Goal: Task Accomplishment & Management: Manage account settings

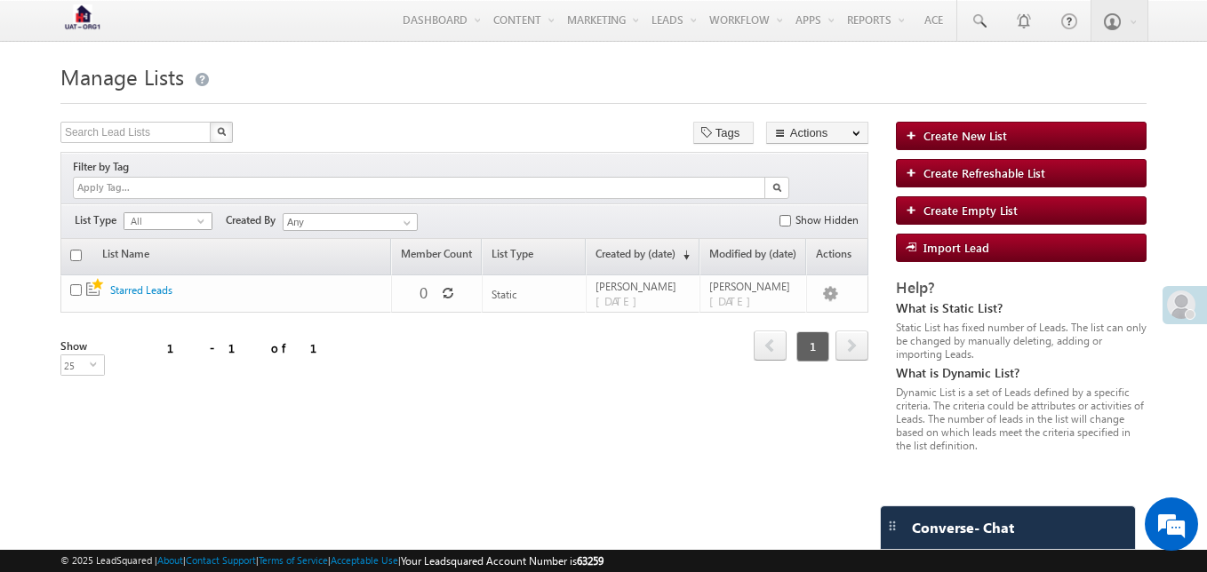
click at [179, 213] on span "All" at bounding box center [160, 221] width 73 height 16
click at [155, 242] on li "Static" at bounding box center [167, 239] width 87 height 18
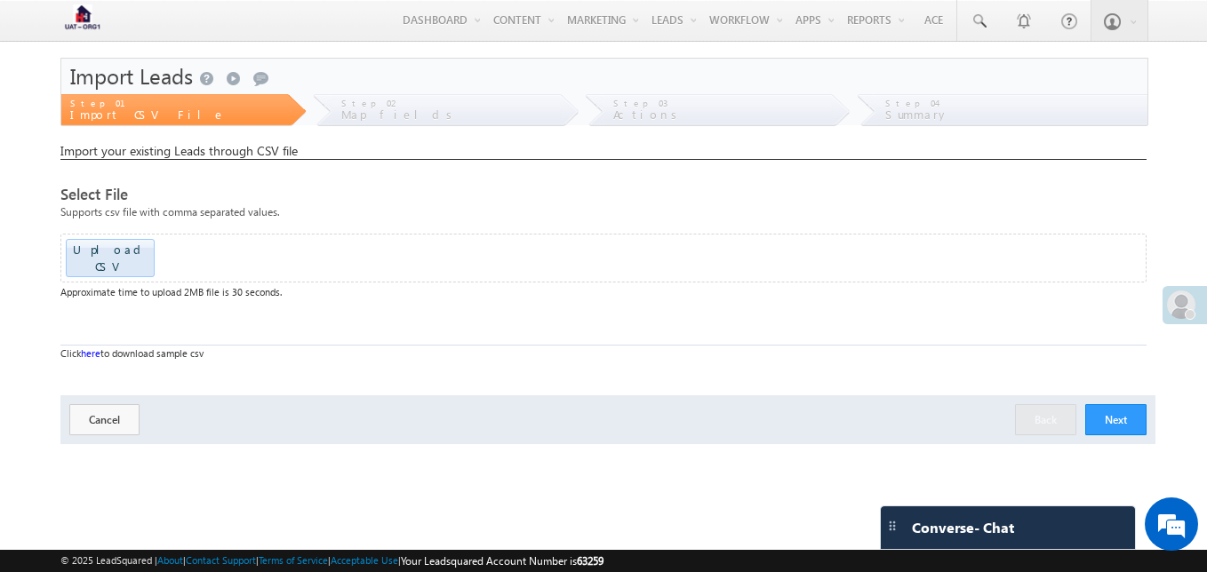
click at [1117, 404] on button "Next" at bounding box center [1115, 419] width 61 height 31
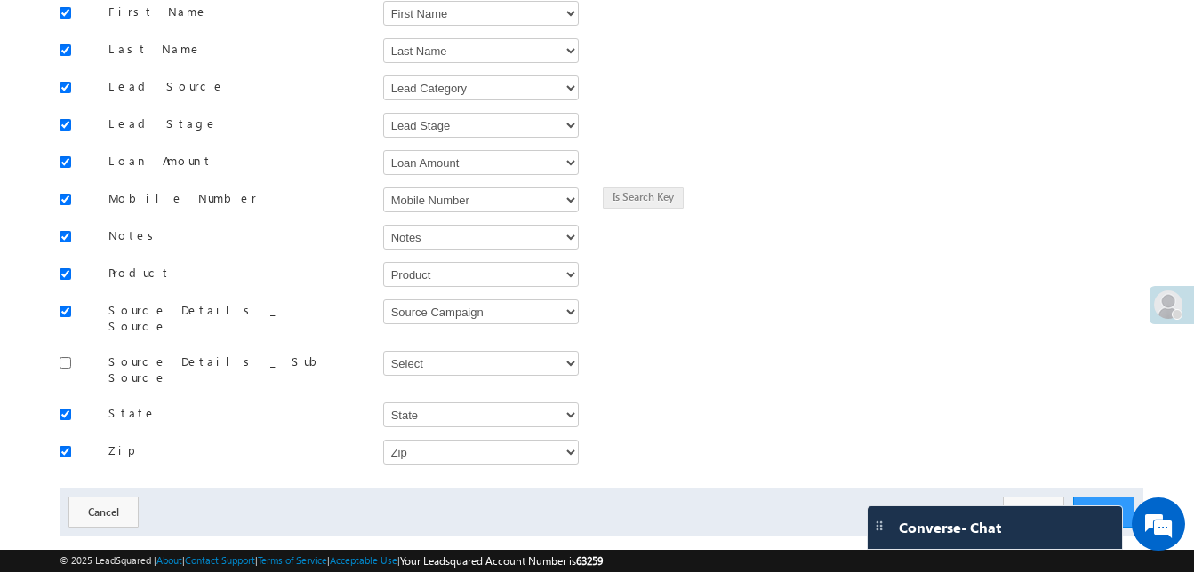
scroll to position [536, 0]
click at [1092, 497] on button "Next" at bounding box center [1103, 512] width 61 height 31
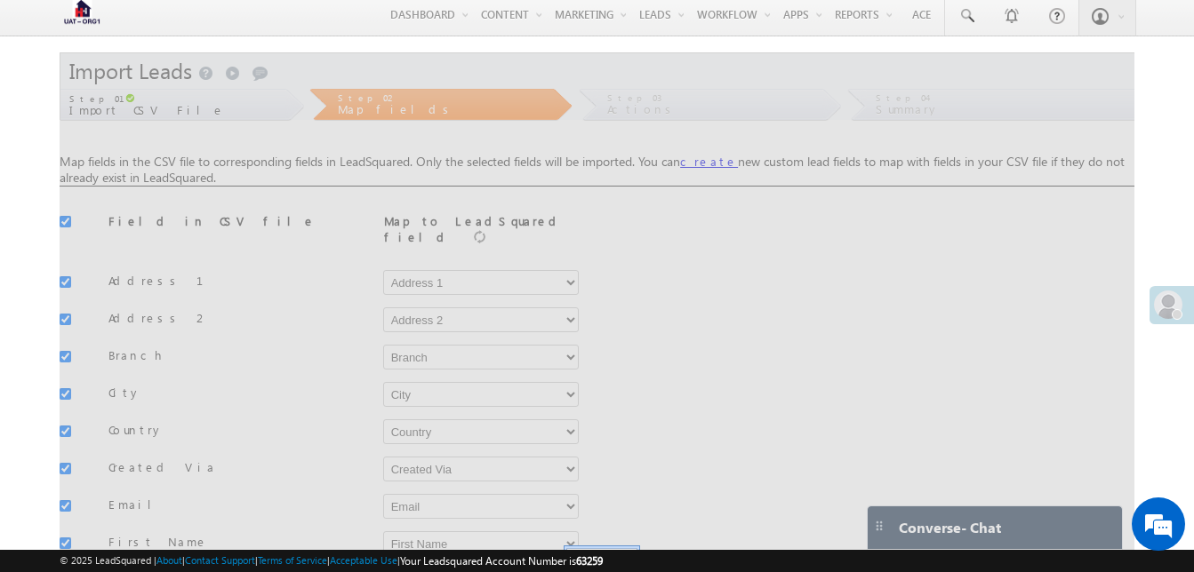
scroll to position [6, 0]
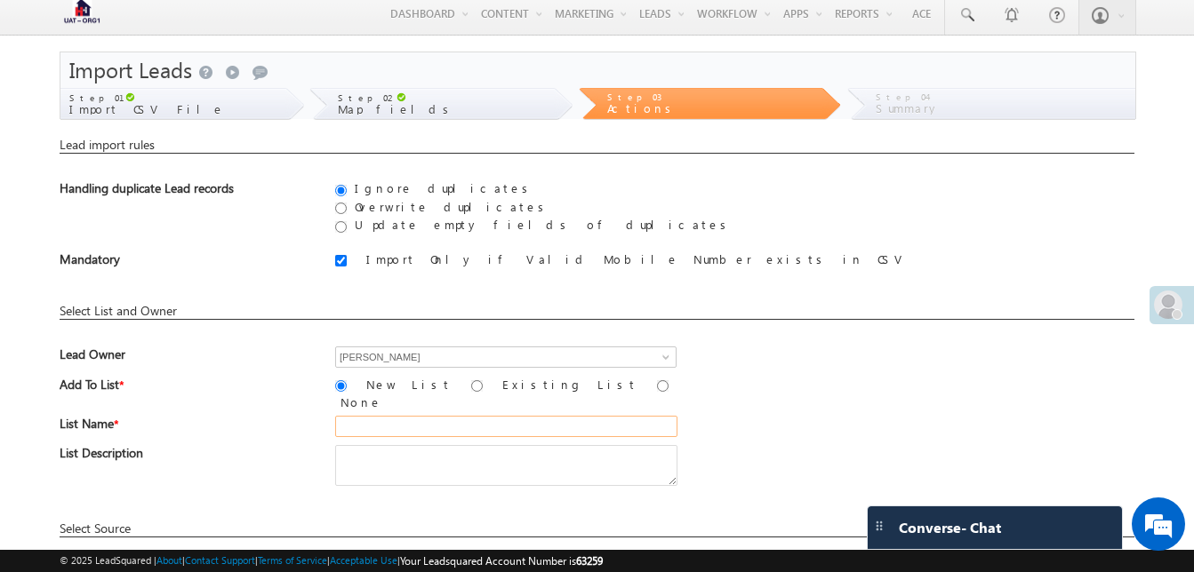
click at [573, 424] on input "text" at bounding box center [506, 426] width 342 height 21
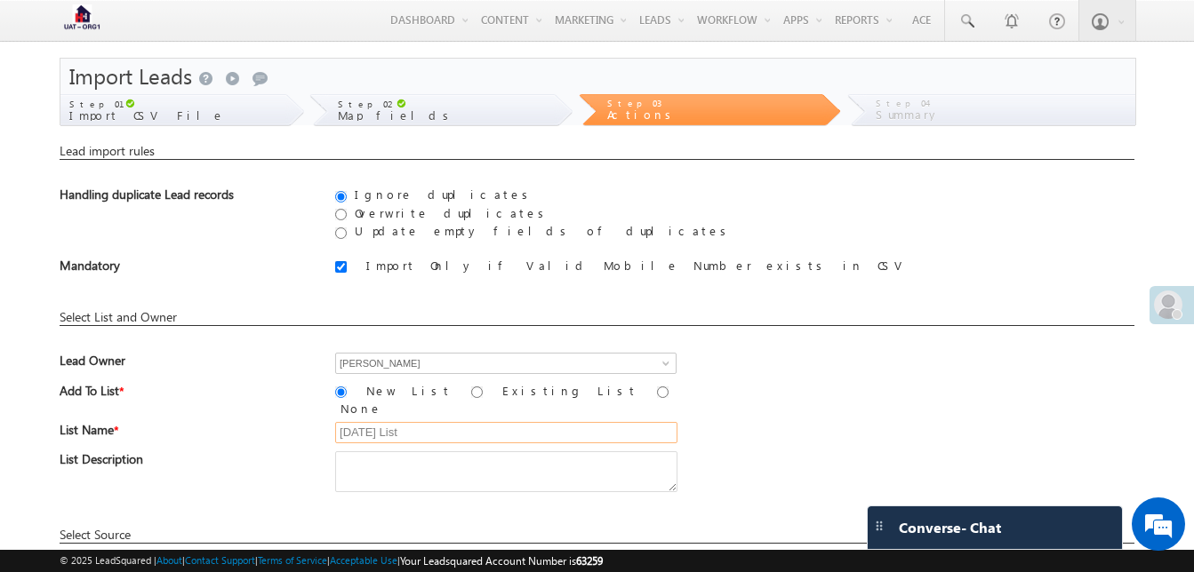
scroll to position [194, 0]
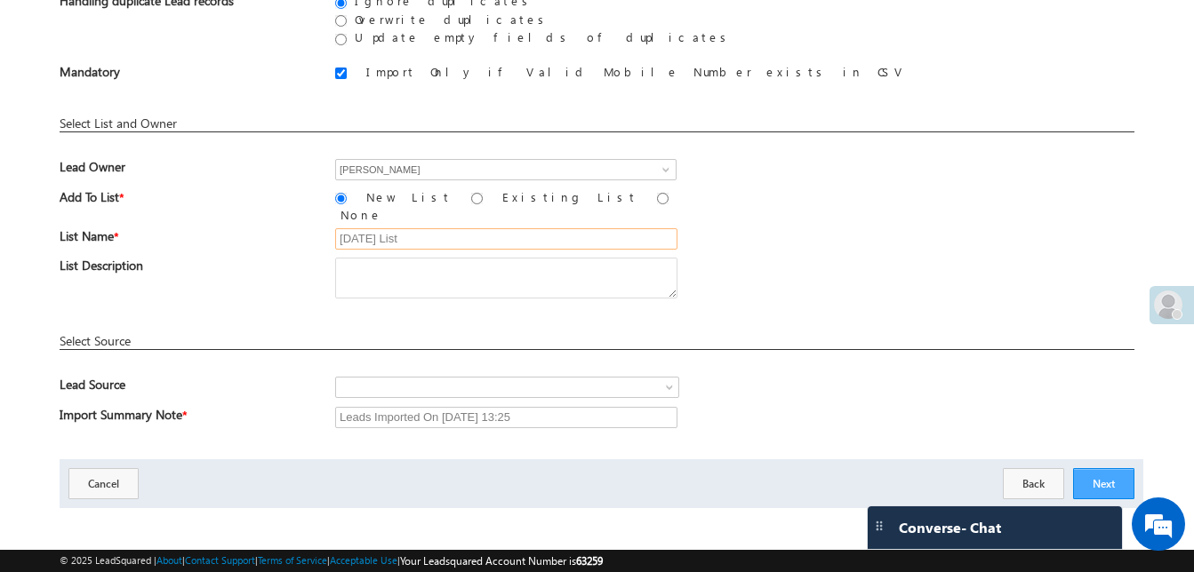
type input "3rd September List"
click at [1106, 475] on button "Next" at bounding box center [1103, 483] width 61 height 31
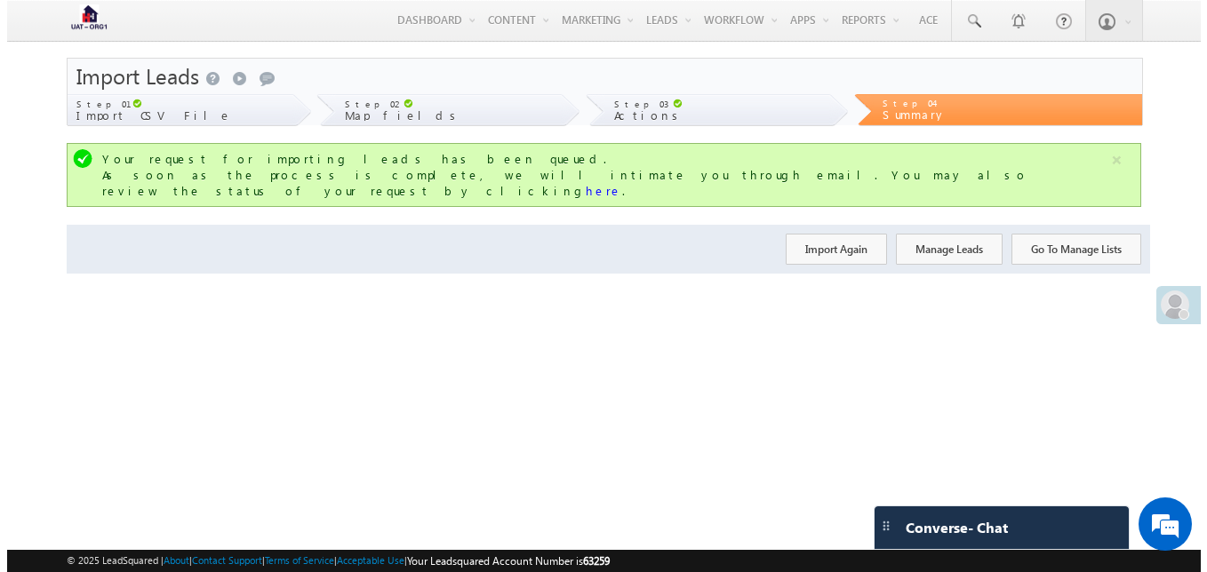
scroll to position [0, 0]
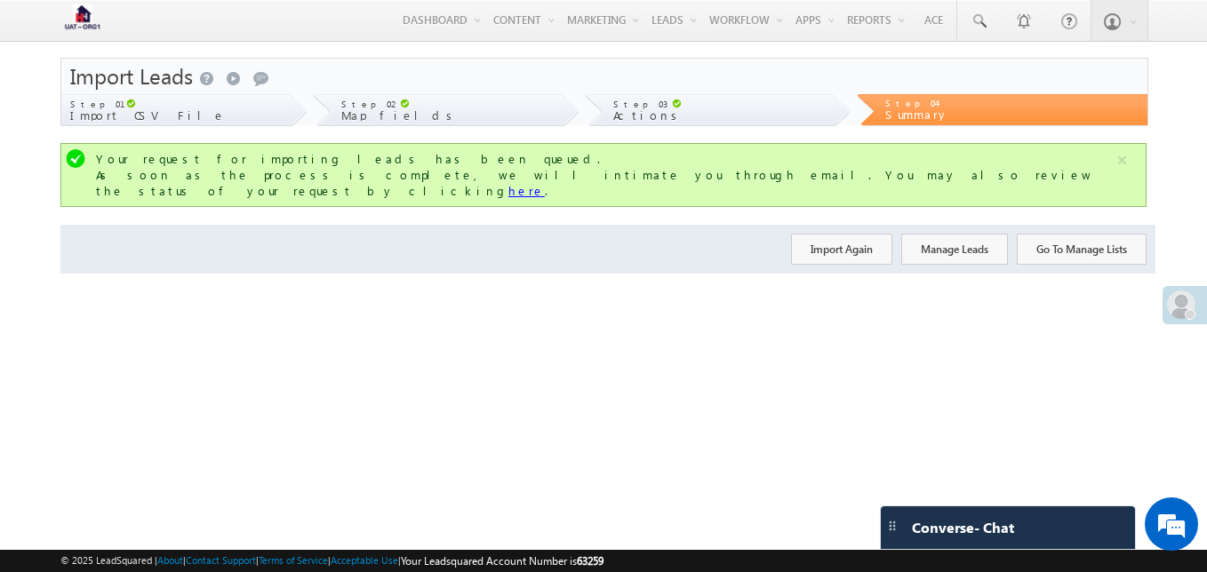
click at [545, 183] on link "here" at bounding box center [526, 190] width 36 height 15
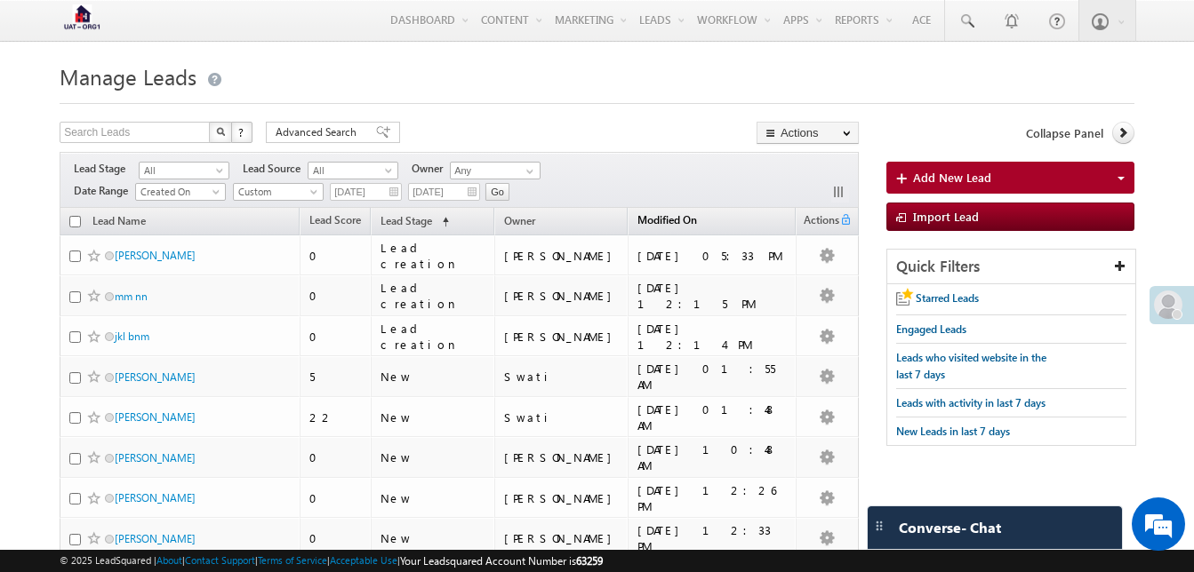
click at [691, 219] on span "Modified On" at bounding box center [667, 219] width 60 height 13
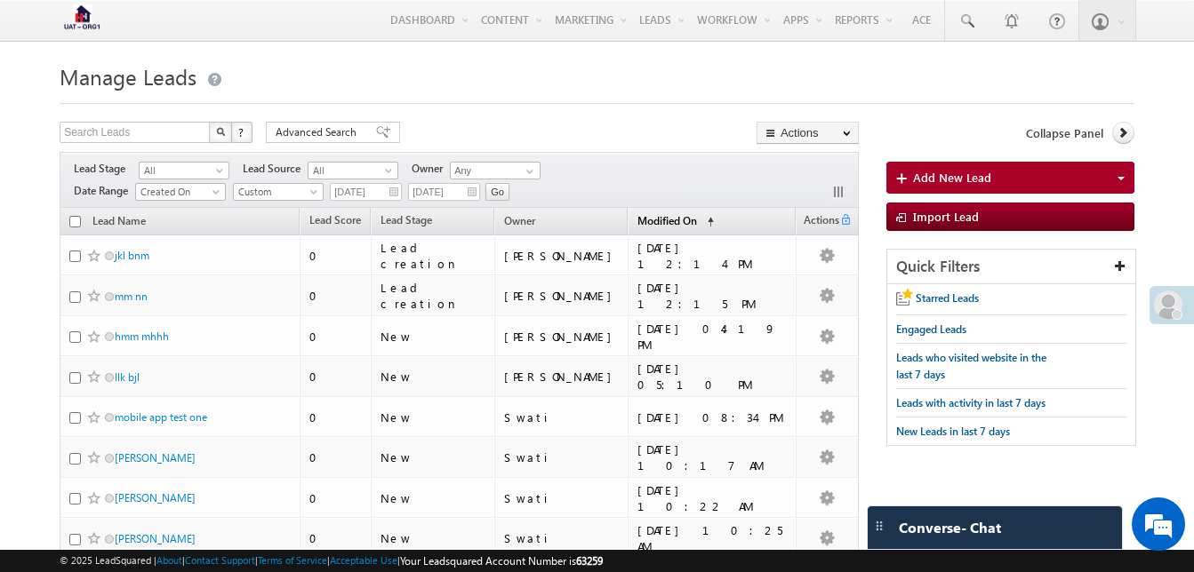
click at [663, 214] on span "Modified On" at bounding box center [667, 220] width 60 height 13
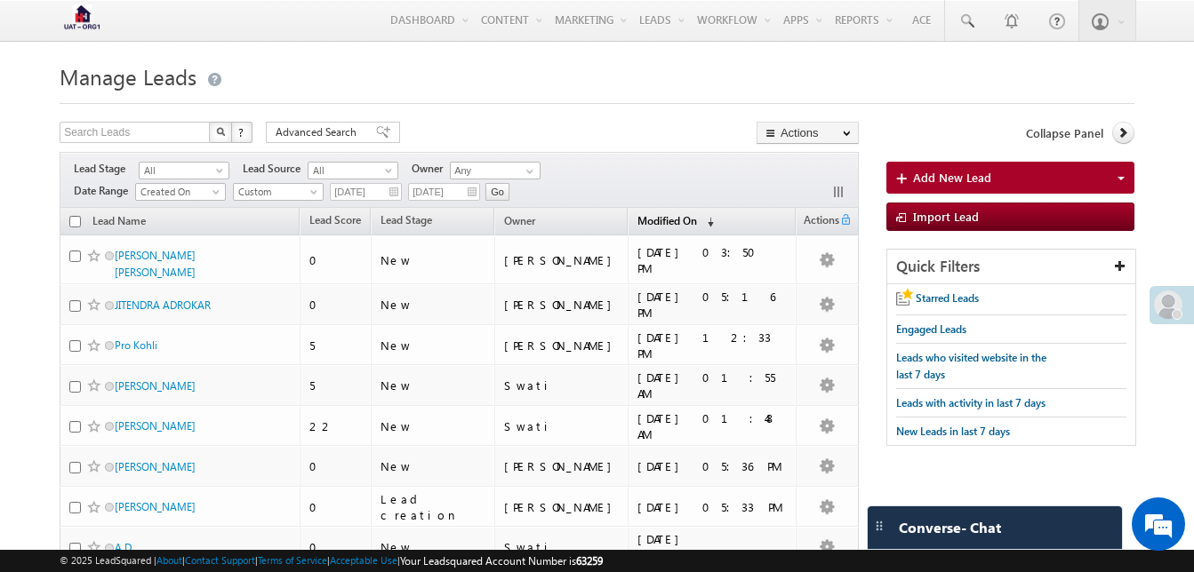
click at [649, 218] on span "Modified On" at bounding box center [667, 220] width 60 height 13
